Goal: Information Seeking & Learning: Learn about a topic

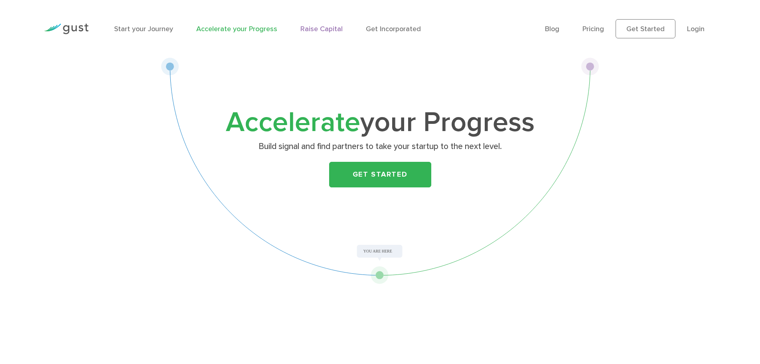
click at [323, 28] on link "Raise Capital" at bounding box center [322, 29] width 42 height 8
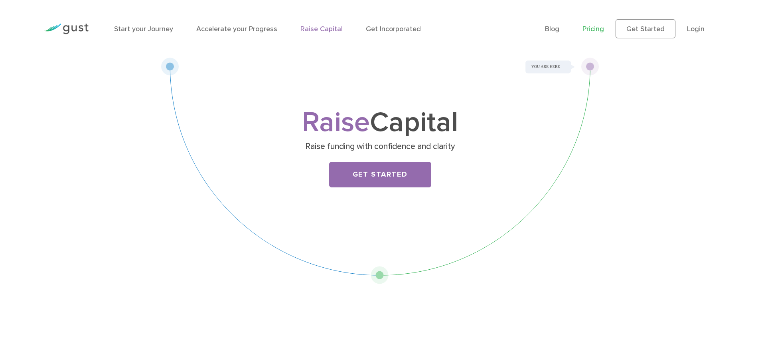
click at [589, 30] on link "Pricing" at bounding box center [594, 29] width 22 height 8
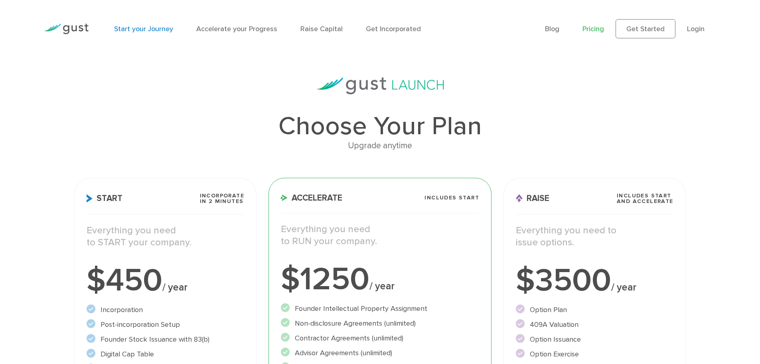
click at [144, 30] on link "Start your Journey" at bounding box center [143, 29] width 59 height 8
